Goal: Share content

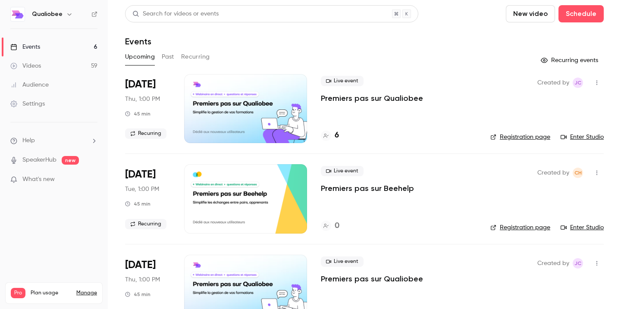
click at [37, 68] on div "Videos" at bounding box center [25, 66] width 31 height 9
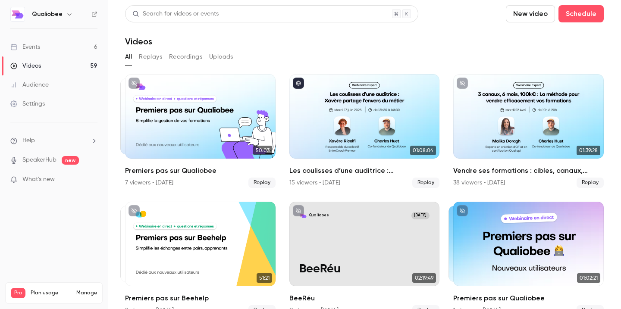
click at [161, 60] on button "Replays" at bounding box center [150, 57] width 23 height 14
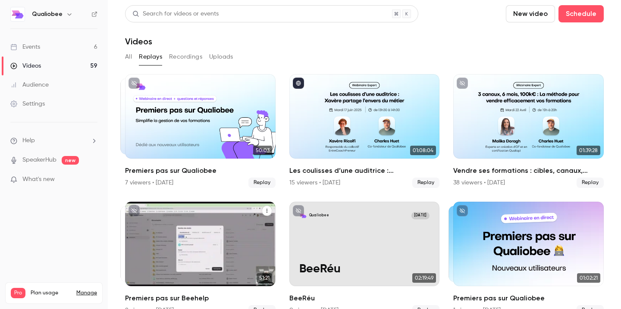
click at [203, 225] on div "Premiers pas sur Beehelp" at bounding box center [200, 244] width 150 height 84
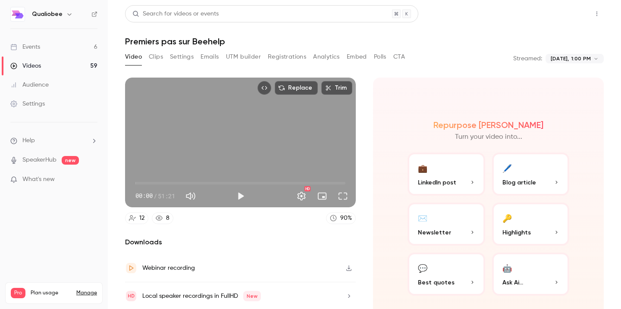
click at [560, 12] on button "Share" at bounding box center [566, 13] width 34 height 17
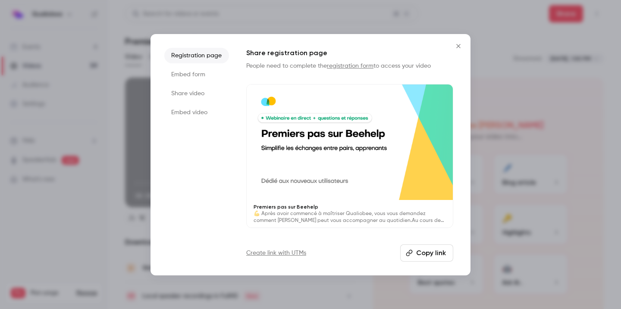
click at [433, 254] on button "Copy link" at bounding box center [426, 252] width 53 height 17
